Goal: Task Accomplishment & Management: Use online tool/utility

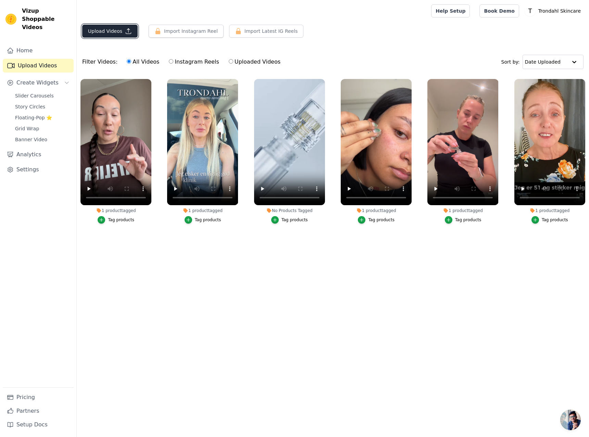
click at [110, 30] on button "Upload Videos" at bounding box center [109, 31] width 55 height 13
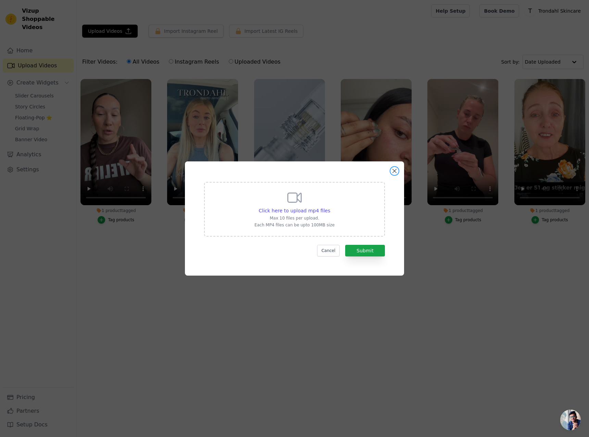
click at [395, 168] on button "Close modal" at bounding box center [394, 171] width 8 height 8
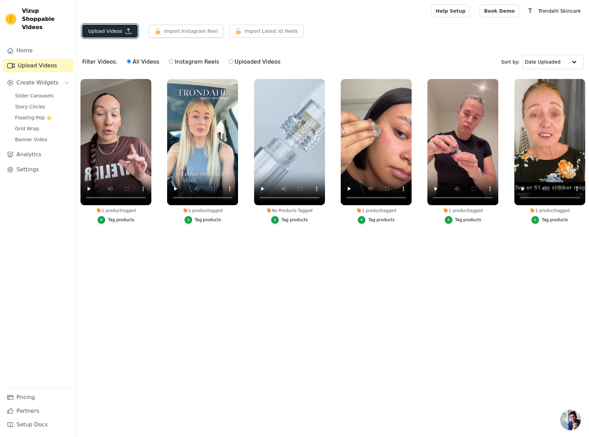
click at [108, 29] on button "Upload Videos" at bounding box center [109, 31] width 55 height 13
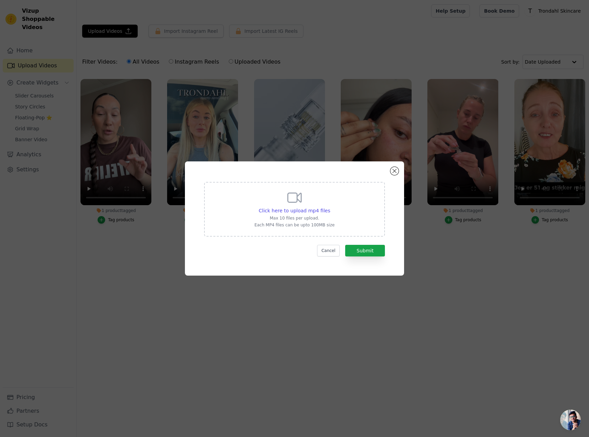
click at [298, 190] on icon at bounding box center [294, 198] width 16 height 16
click at [330, 207] on input "Click here to upload mp4 files Max 10 files per upload. Each MP4 files can be u…" at bounding box center [330, 207] width 0 height 0
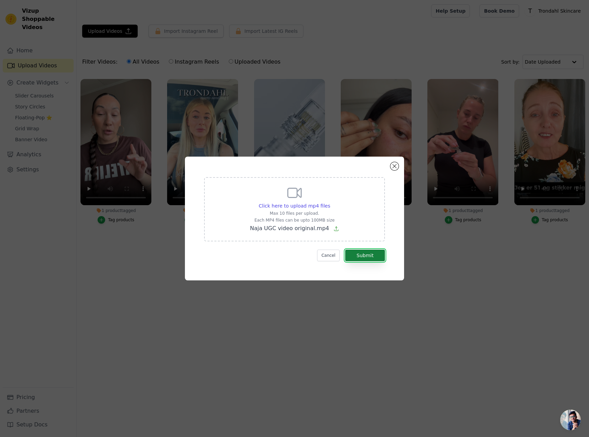
click at [368, 256] on button "Submit" at bounding box center [365, 256] width 40 height 12
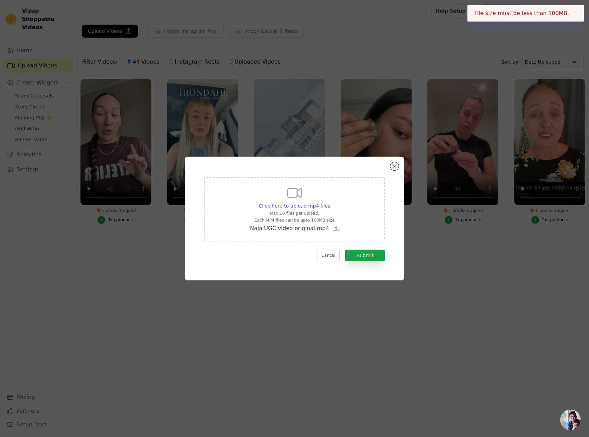
click at [333, 230] on icon at bounding box center [335, 228] width 5 height 5
click at [330, 203] on input "Click here to upload mp4 files Max 10 files per upload. Each MP4 files can be u…" at bounding box center [330, 202] width 0 height 0
type input "C:\fakepath\Naja UGC video 1080x1920.mp4"
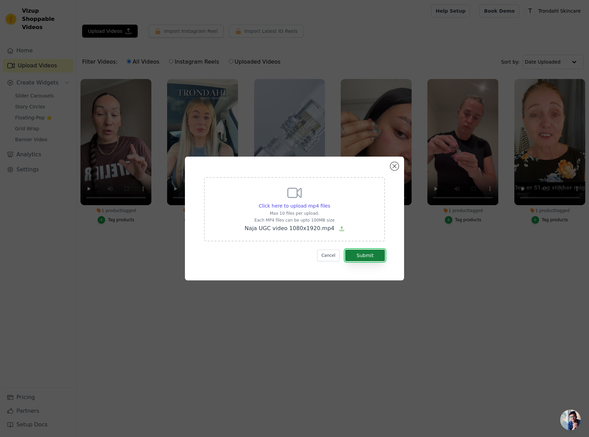
click at [365, 255] on button "Submit" at bounding box center [365, 256] width 40 height 12
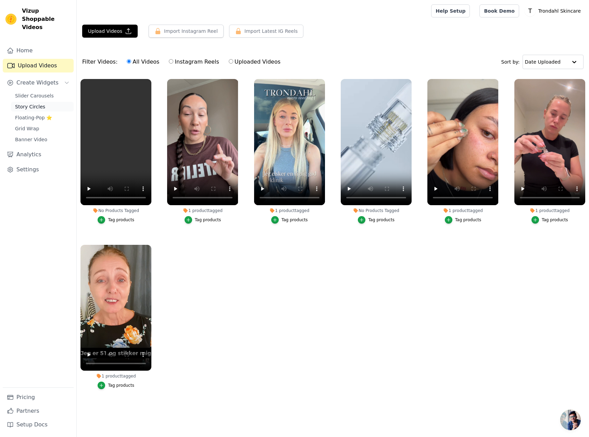
click at [30, 103] on span "Story Circles" at bounding box center [30, 106] width 30 height 7
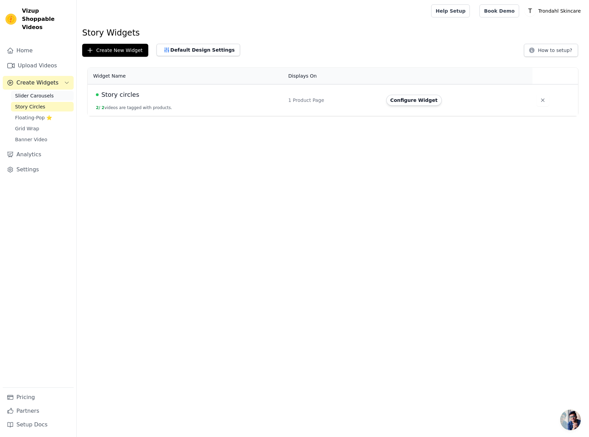
click at [36, 92] on span "Slider Carousels" at bounding box center [34, 95] width 39 height 7
click at [364, 99] on div "Home Page" at bounding box center [332, 96] width 99 height 7
click at [138, 93] on span "Slider Carousels" at bounding box center [126, 95] width 50 height 10
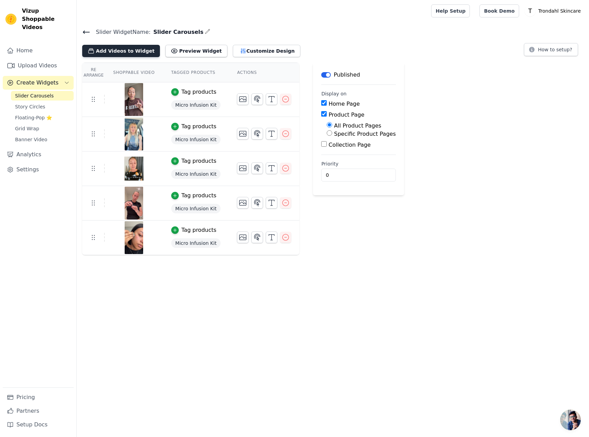
click at [113, 48] on button "Add Videos to Widget" at bounding box center [121, 51] width 78 height 12
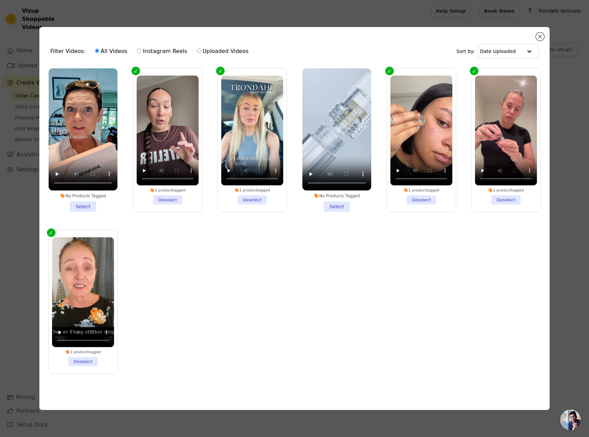
click at [83, 206] on li "No Products Tagged Select" at bounding box center [83, 139] width 69 height 143
click at [0, 0] on input "No Products Tagged Select" at bounding box center [0, 0] width 0 height 0
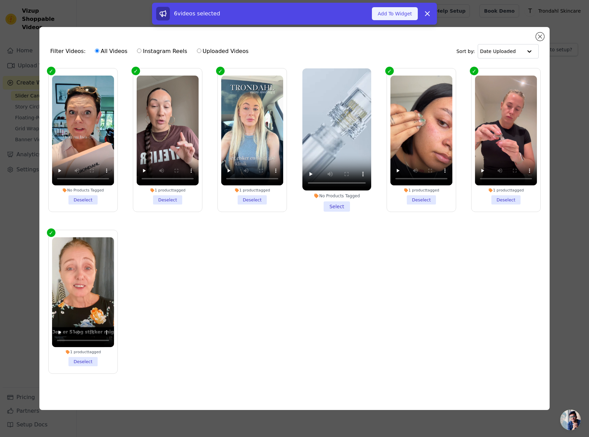
click at [392, 14] on button "Add To Widget" at bounding box center [395, 13] width 46 height 13
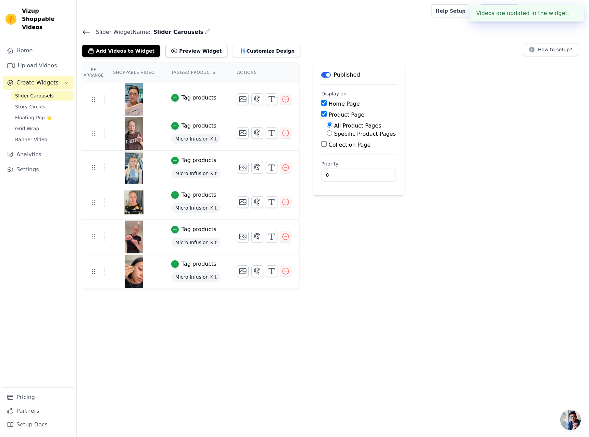
click at [186, 97] on div "Tag products" at bounding box center [198, 98] width 35 height 8
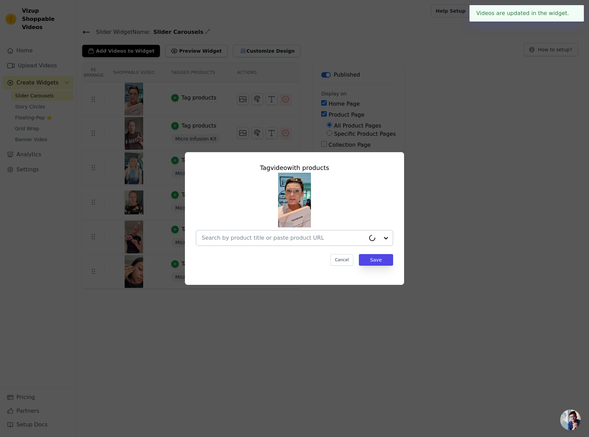
click at [283, 241] on input "text" at bounding box center [284, 238] width 164 height 8
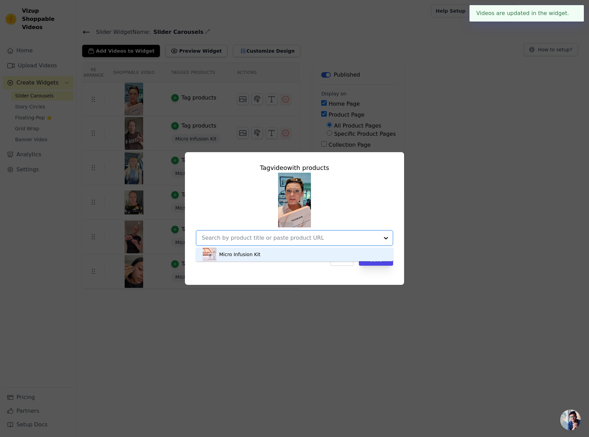
click at [253, 255] on div "Micro Infusion Kit" at bounding box center [239, 254] width 41 height 7
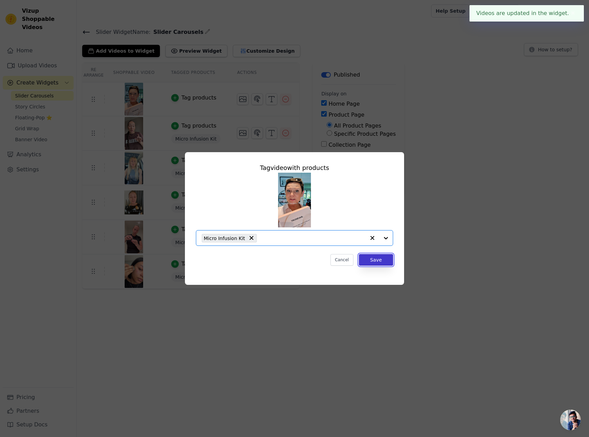
click at [376, 260] on button "Save" at bounding box center [376, 260] width 34 height 12
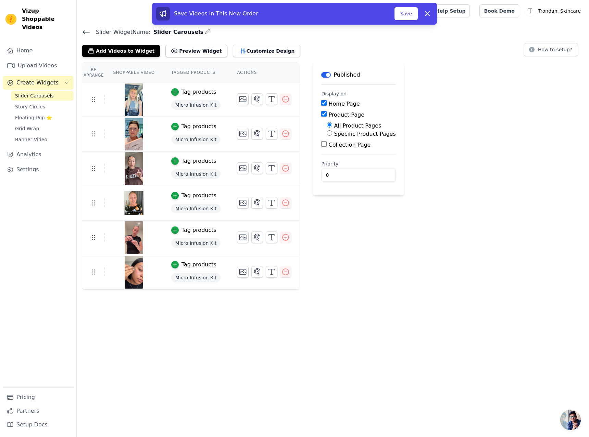
click at [247, 290] on html "Vizup Shoppable Videos Home Upload Videos Create Widgets Slider Carousels Story…" at bounding box center [294, 145] width 589 height 290
click at [405, 15] on button "Save" at bounding box center [405, 13] width 23 height 13
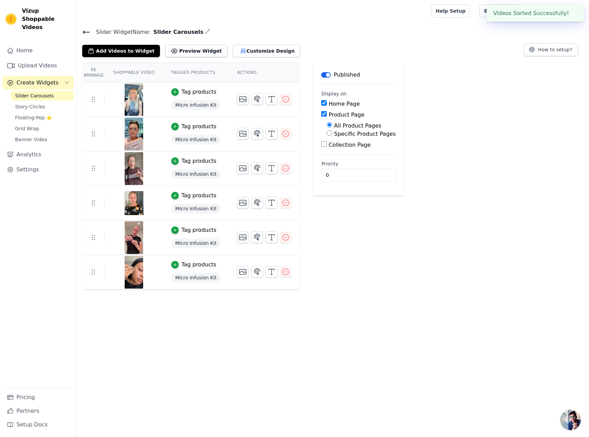
click at [400, 290] on html "Videos Sorted Successfully! ✖ Vizup Shoppable Videos Home Upload Videos Create …" at bounding box center [294, 145] width 589 height 290
